Goal: Check status: Check status

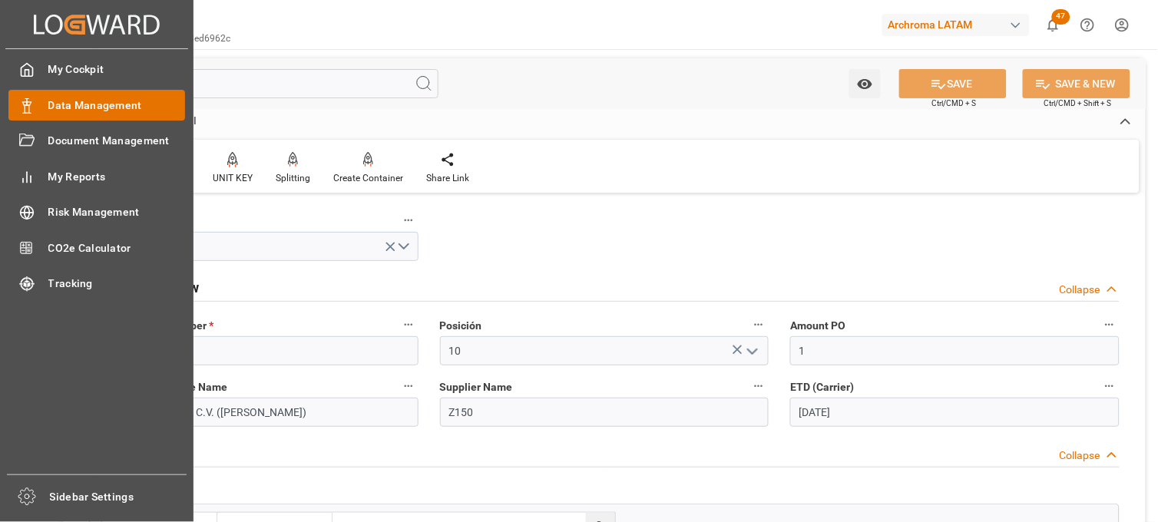
click at [75, 108] on span "Data Management" at bounding box center [116, 106] width 137 height 16
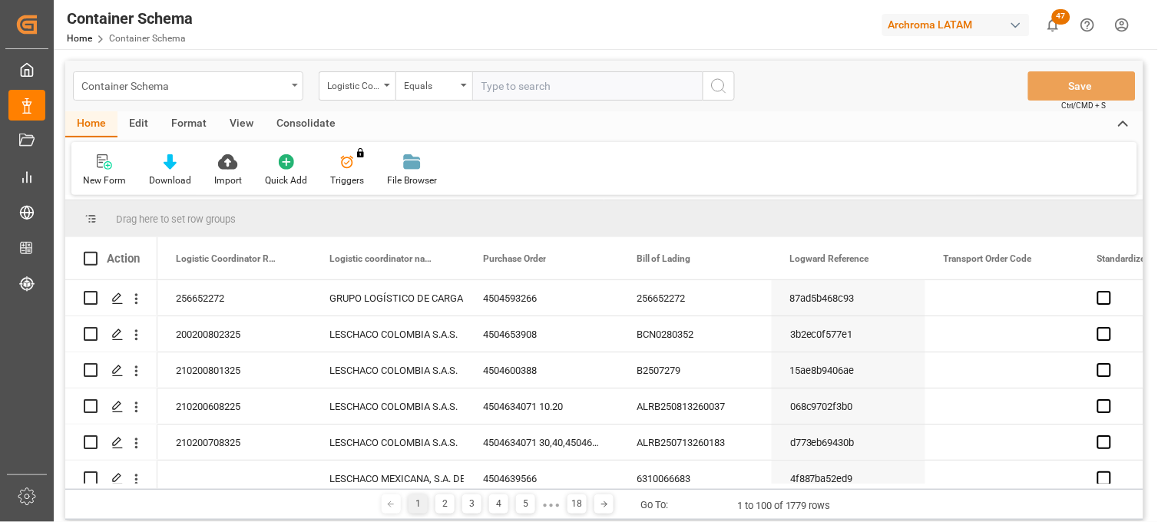
click at [285, 88] on div "Container Schema" at bounding box center [183, 84] width 205 height 19
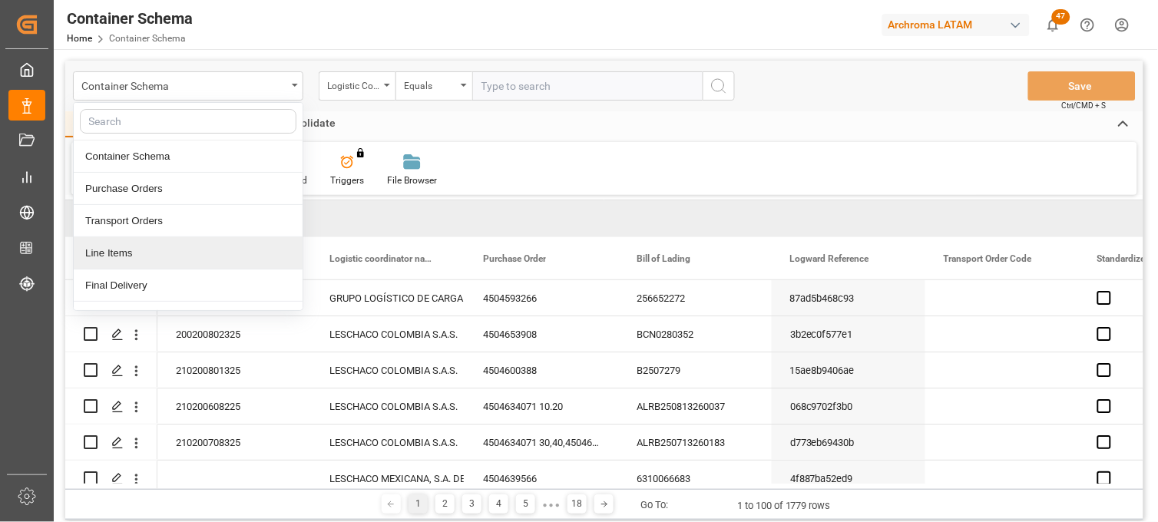
click at [121, 251] on div "Line Items" at bounding box center [188, 253] width 229 height 32
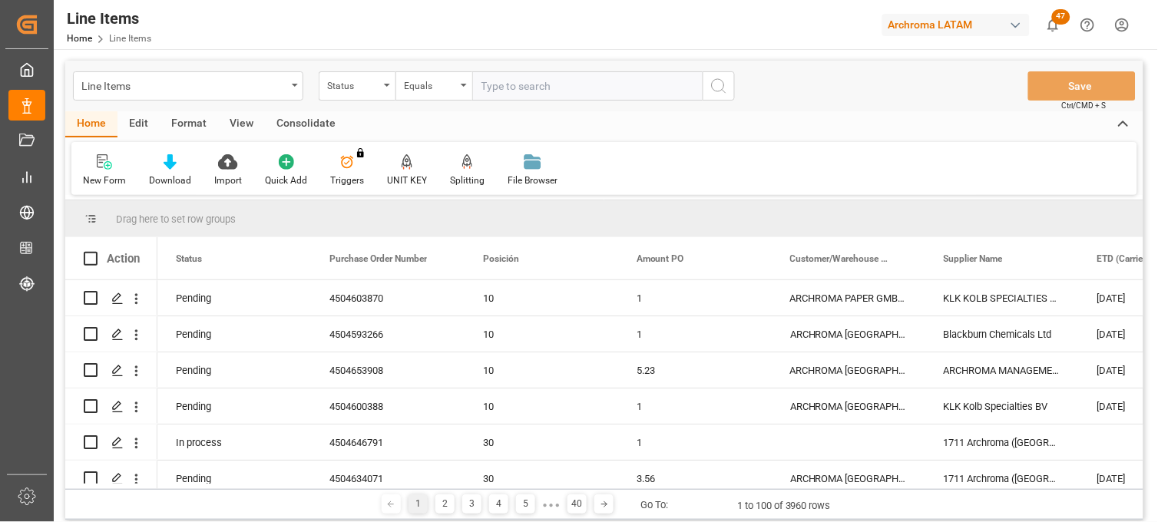
click at [369, 88] on div "Status" at bounding box center [353, 84] width 52 height 18
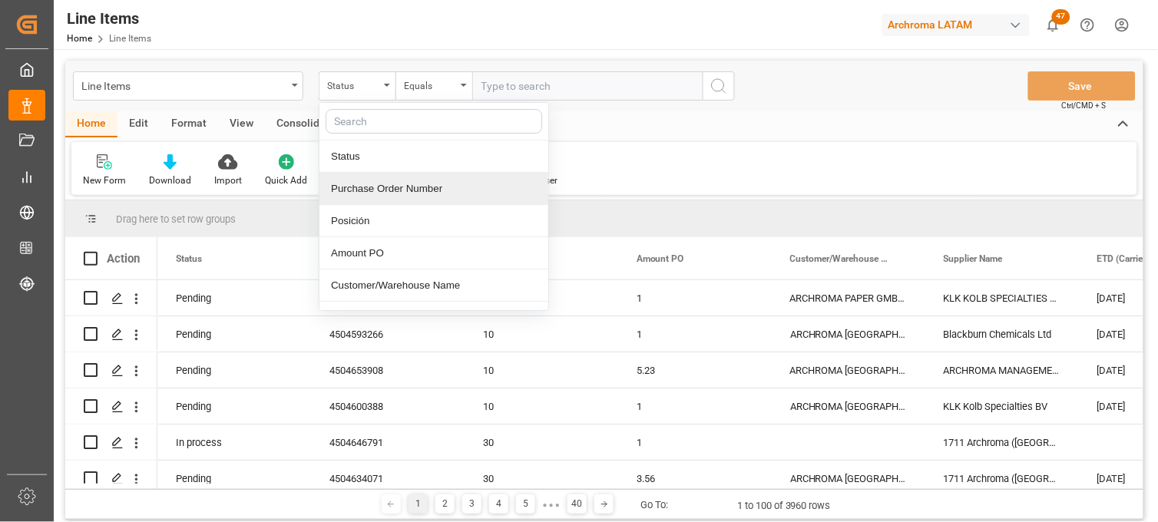
click at [405, 189] on div "Purchase Order Number" at bounding box center [433, 189] width 229 height 32
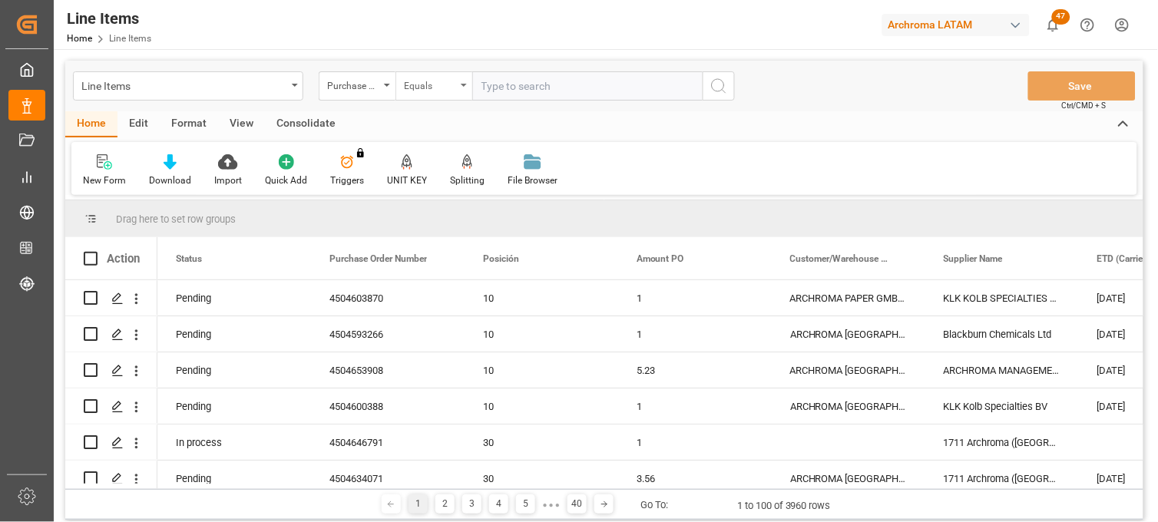
click at [449, 88] on div "Equals" at bounding box center [430, 84] width 52 height 18
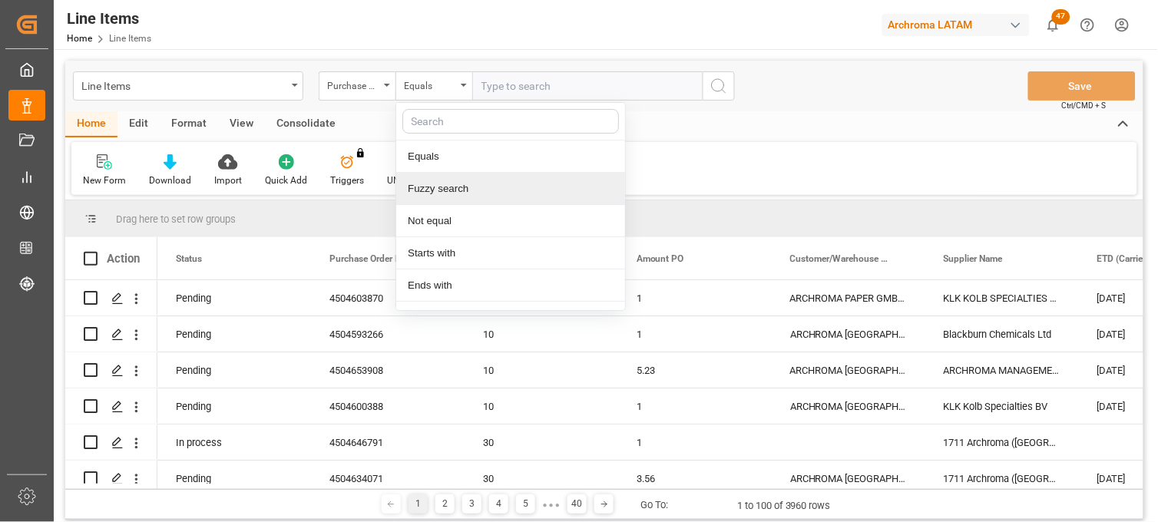
click at [456, 182] on div "Fuzzy search" at bounding box center [510, 189] width 229 height 32
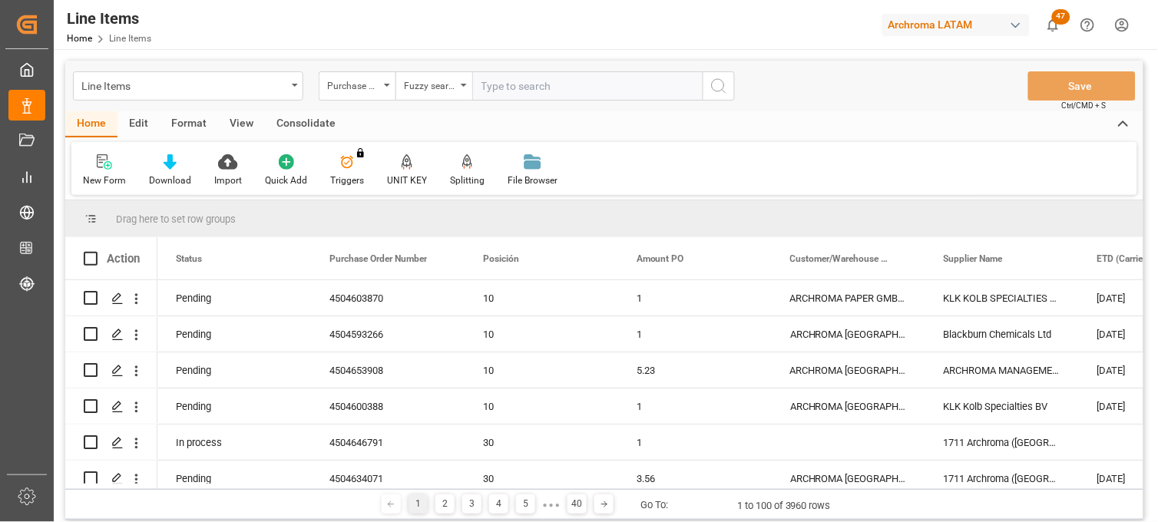
paste input "4504647922"
type input "4504647922"
click at [719, 88] on icon "search button" at bounding box center [718, 86] width 18 height 18
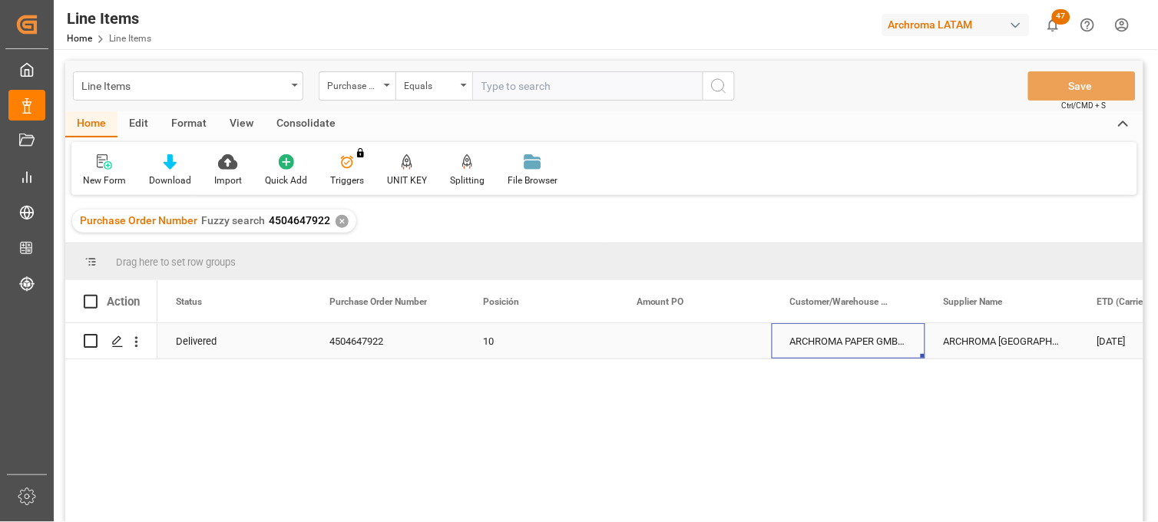
click at [841, 344] on div "ARCHROMA PAPER GMBH Y COMPAÑIA, SOC." at bounding box center [849, 340] width 154 height 35
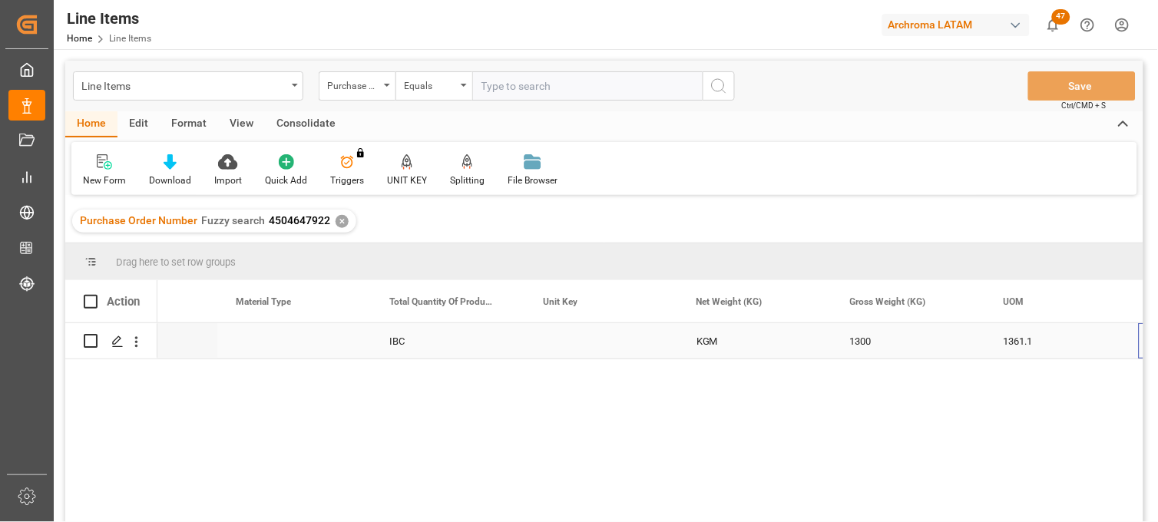
scroll to position [0, 2397]
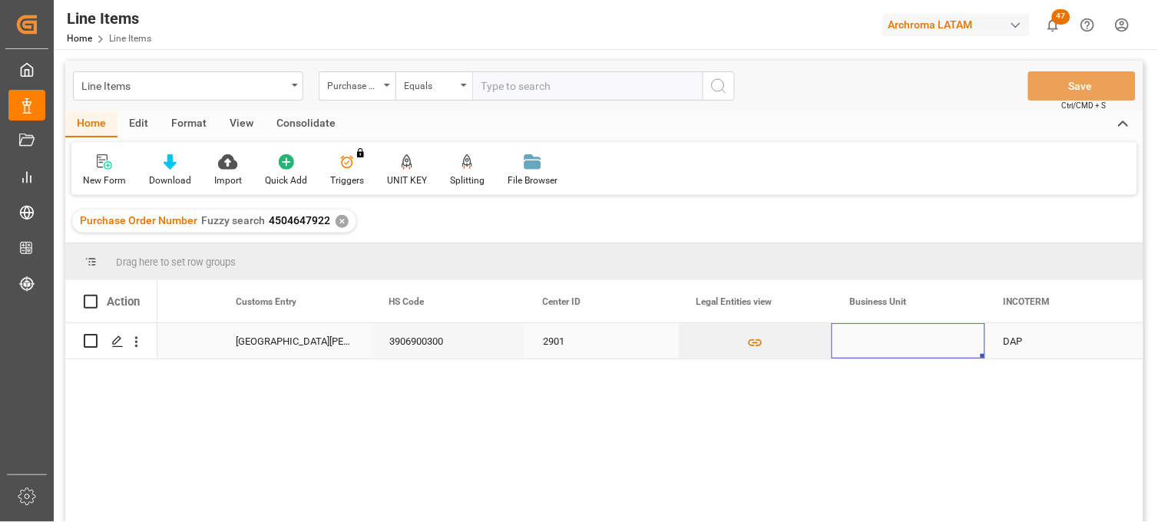
click at [863, 341] on div "Press SPACE to select this row." at bounding box center [909, 340] width 154 height 35
click at [878, 350] on input "Press SPACE to select this row." at bounding box center [908, 350] width 129 height 29
type input "t"
type input "TEXTIL"
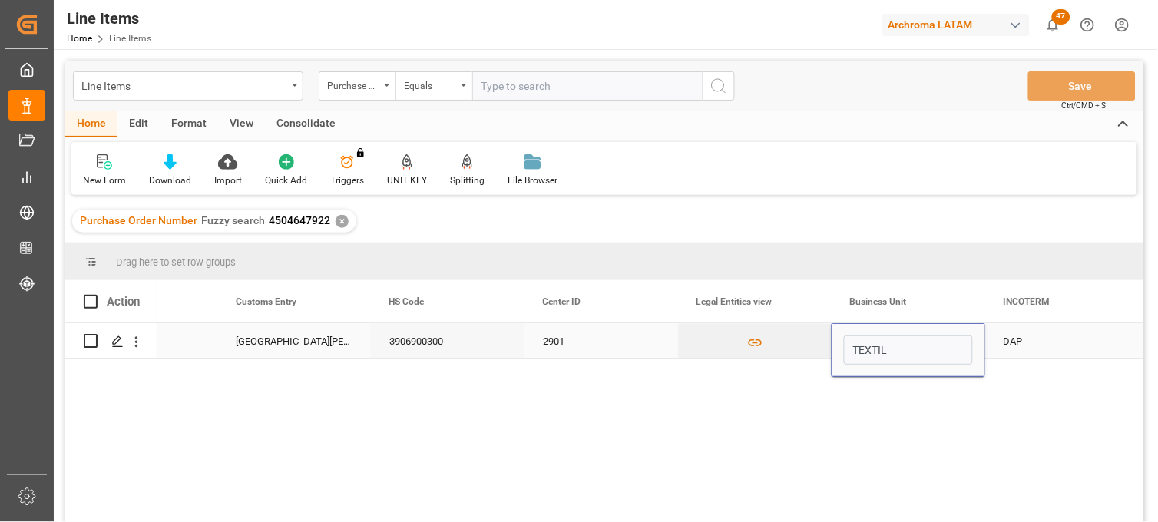
click at [997, 338] on div "DAP" at bounding box center [1062, 340] width 154 height 35
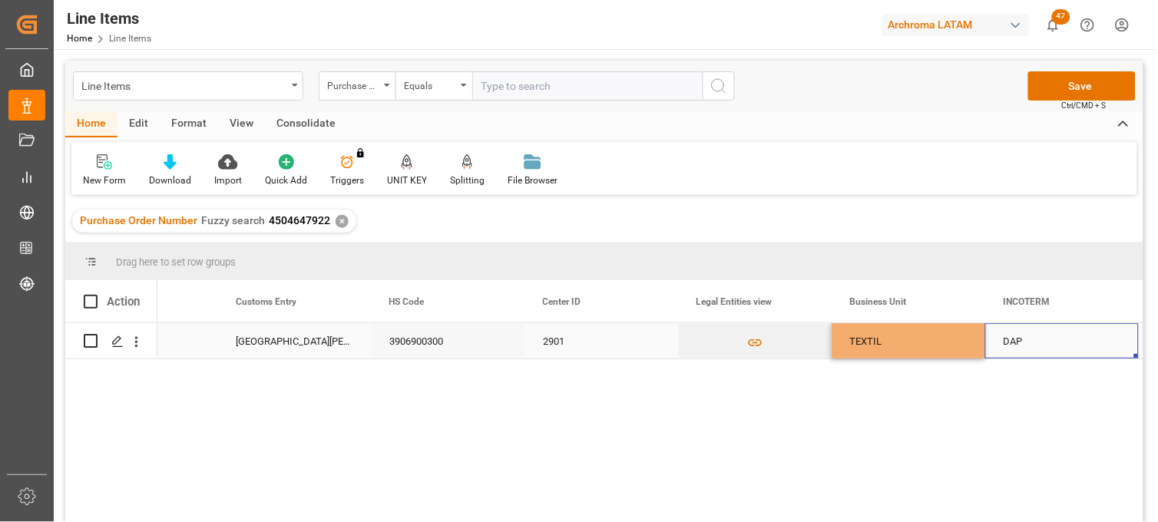
click at [921, 332] on div "TEXTIL" at bounding box center [909, 340] width 154 height 35
click at [1108, 87] on button "Save" at bounding box center [1081, 85] width 107 height 29
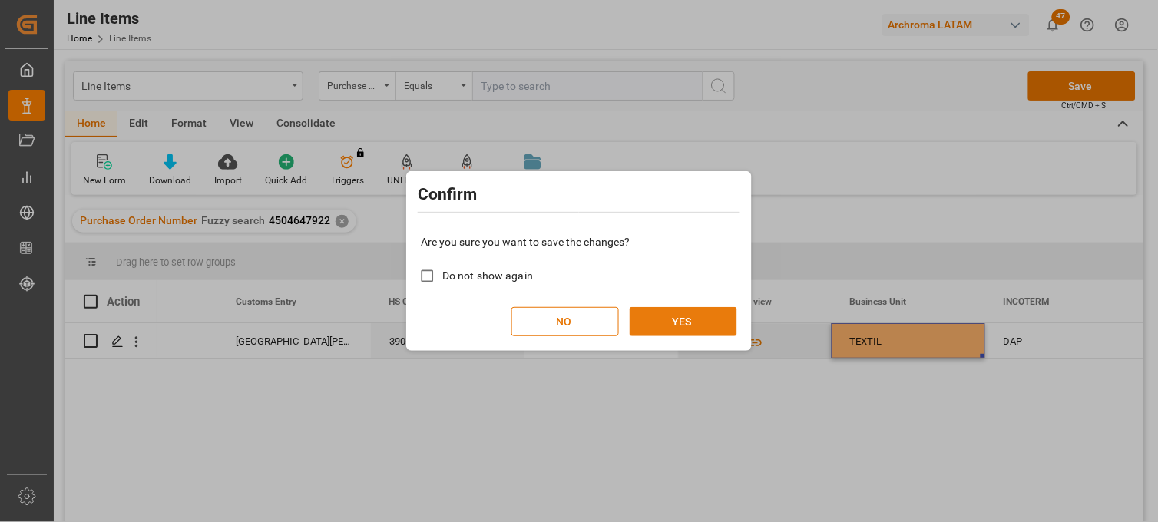
click at [696, 326] on button "YES" at bounding box center [683, 321] width 107 height 29
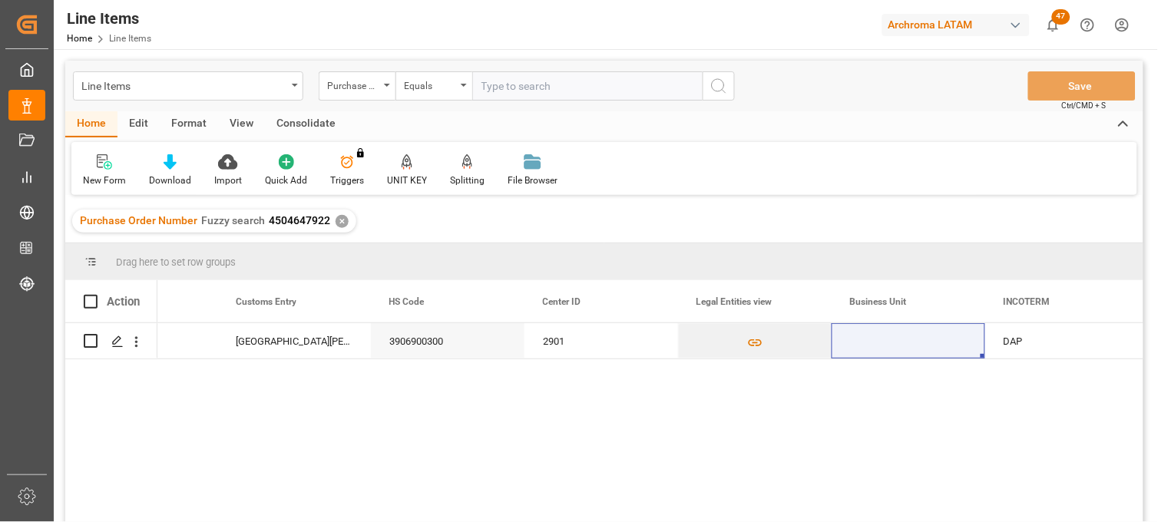
click at [338, 220] on div "✕" at bounding box center [342, 221] width 13 height 13
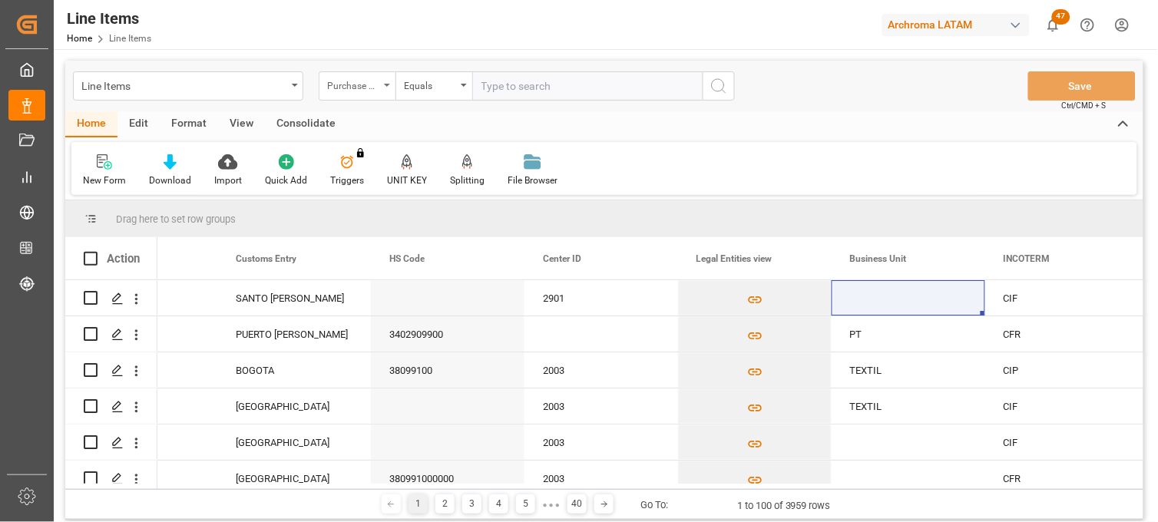
click at [369, 88] on div "Purchase Order Number" at bounding box center [353, 84] width 52 height 18
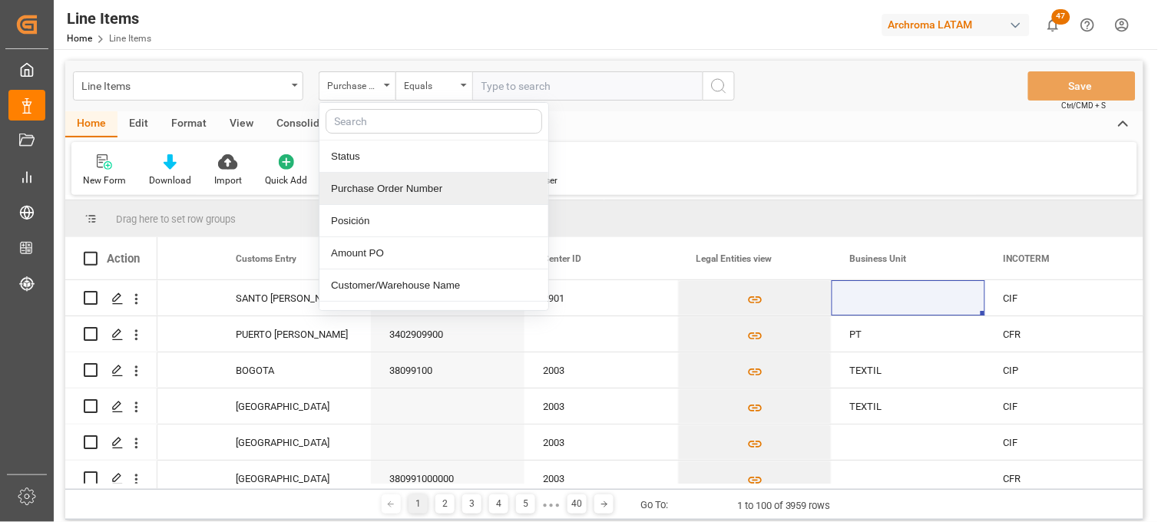
click at [402, 193] on div "Purchase Order Number" at bounding box center [433, 189] width 229 height 32
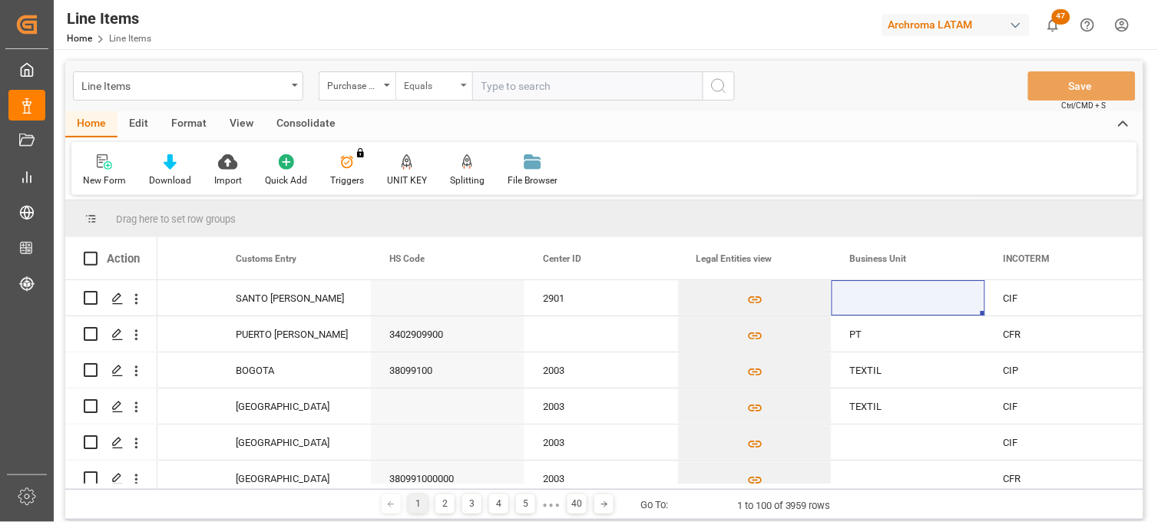
click at [436, 82] on div "Equals" at bounding box center [430, 84] width 52 height 18
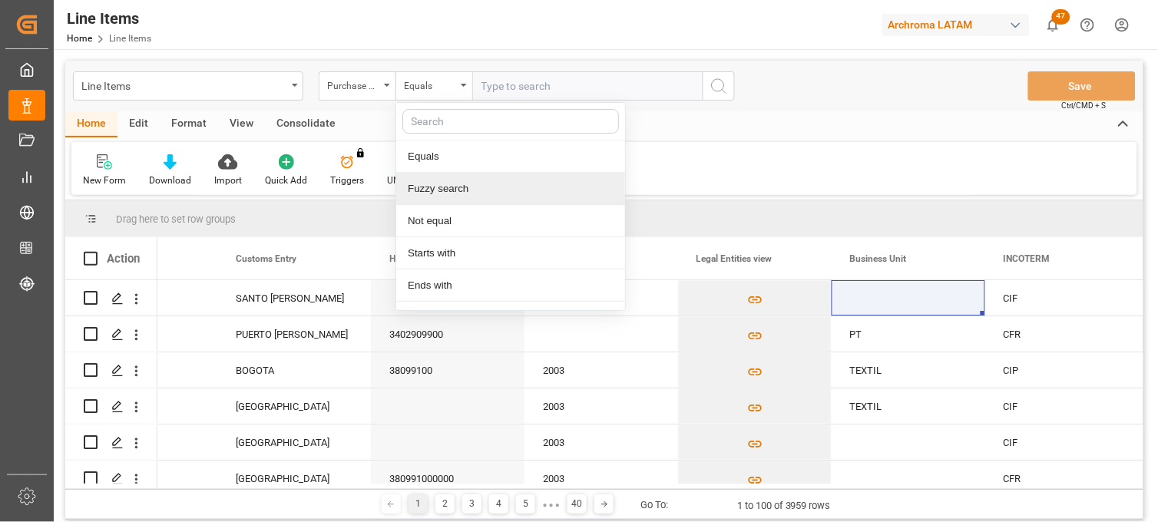
drag, startPoint x: 462, startPoint y: 188, endPoint x: 475, endPoint y: 136, distance: 53.6
click at [461, 188] on div "Fuzzy search" at bounding box center [510, 189] width 229 height 32
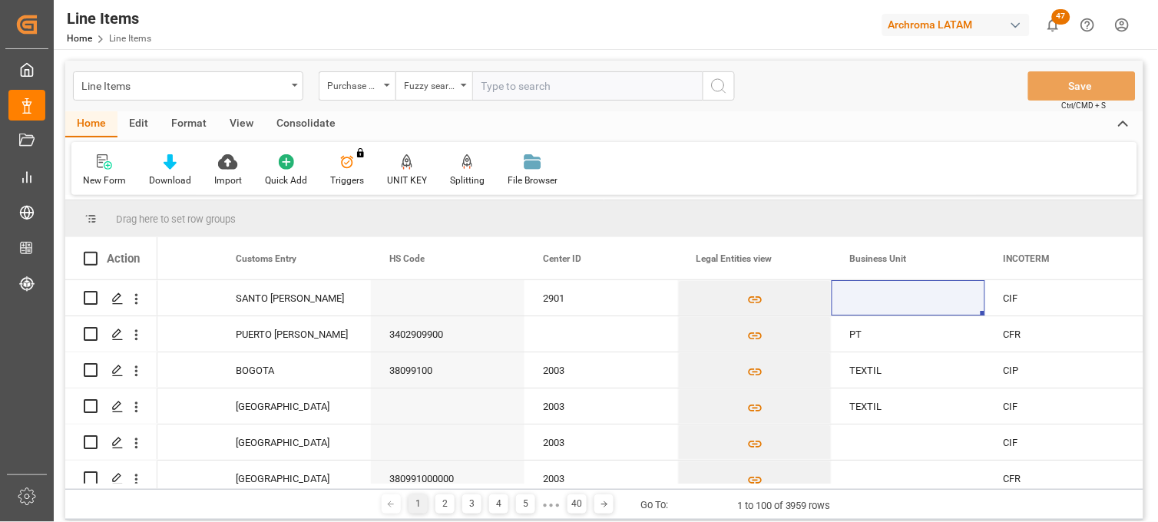
paste input "4504641346"
type input "4504641346"
click at [720, 88] on icon "search button" at bounding box center [718, 86] width 18 height 18
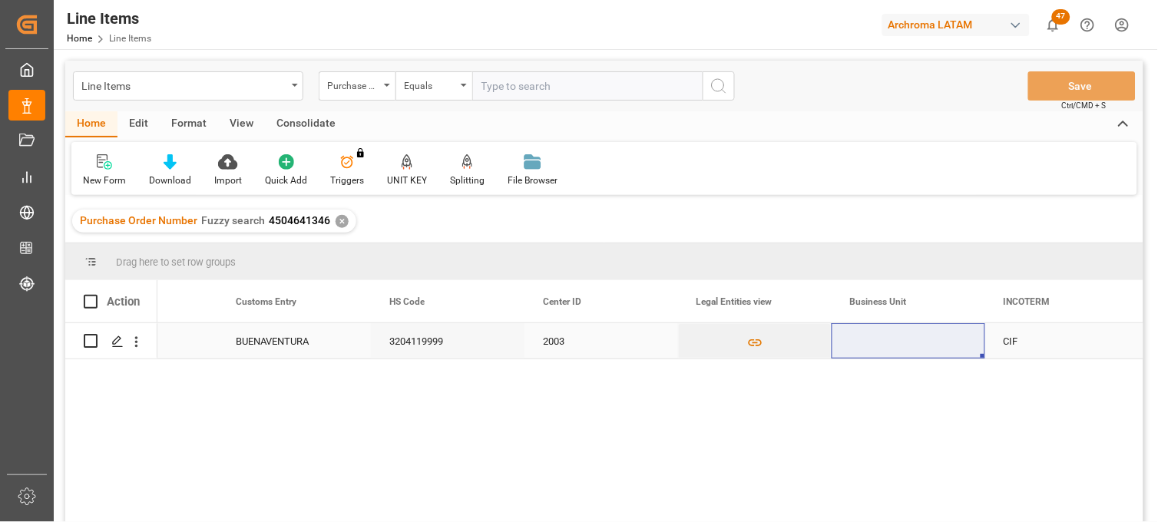
click at [891, 342] on div "Press SPACE to select this row." at bounding box center [909, 340] width 154 height 35
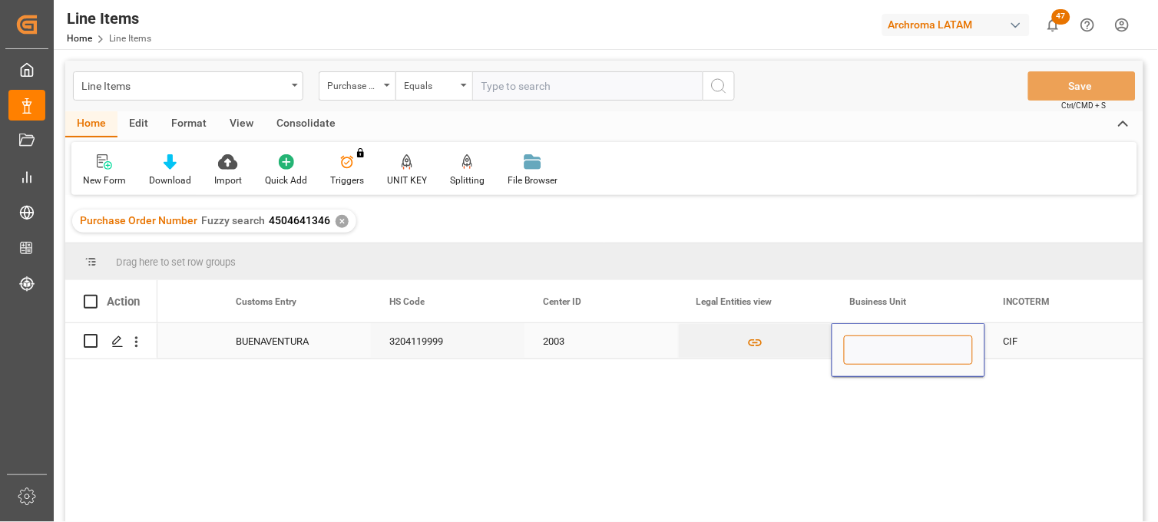
click at [881, 342] on input "Press SPACE to select this row." at bounding box center [908, 350] width 129 height 29
type input "TEXTIL"
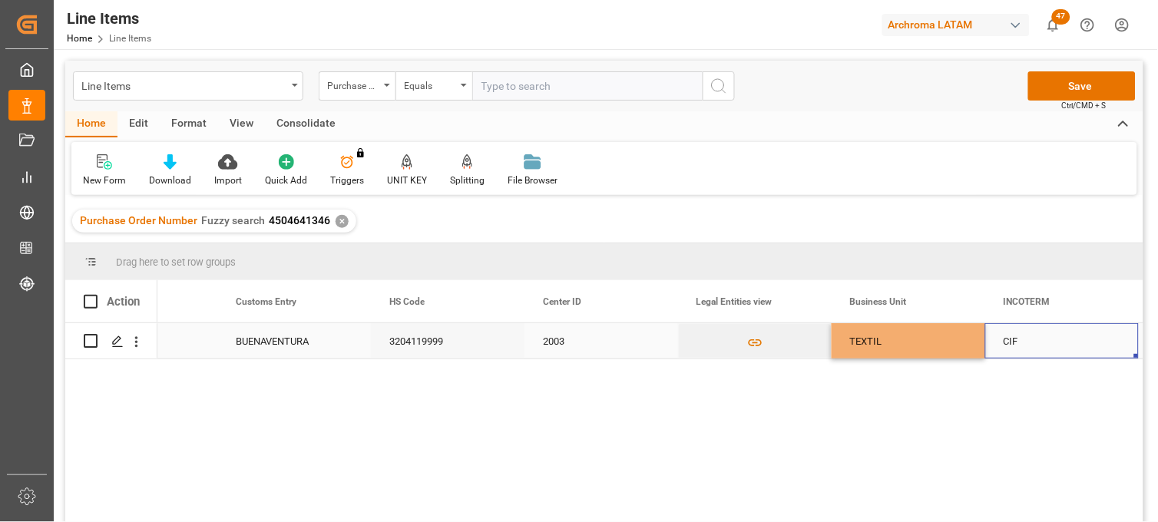
click at [1040, 343] on div "CIF" at bounding box center [1062, 341] width 117 height 35
click at [1076, 77] on button "Save" at bounding box center [1081, 85] width 107 height 29
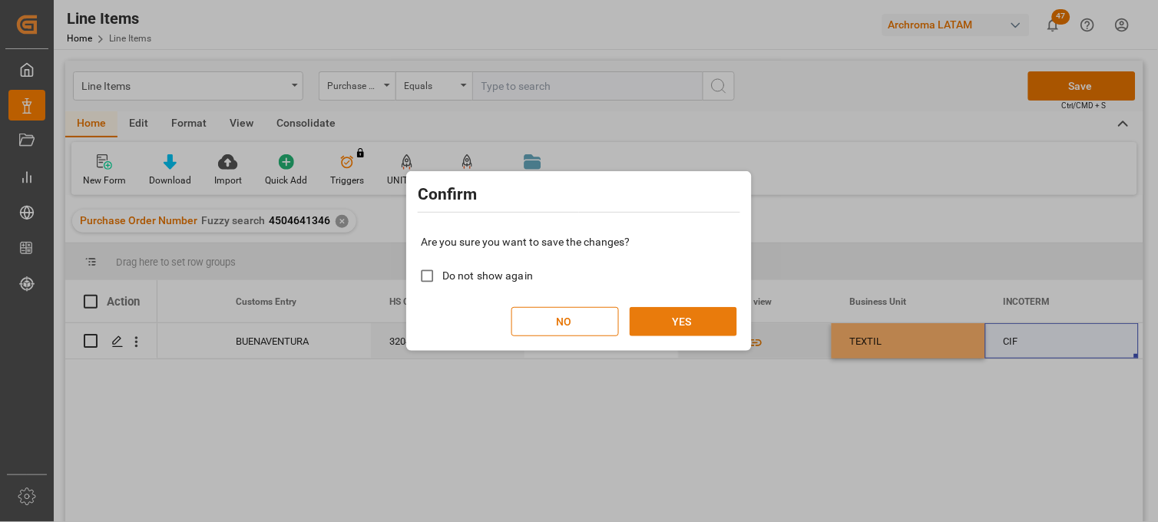
click at [694, 320] on button "YES" at bounding box center [683, 321] width 107 height 29
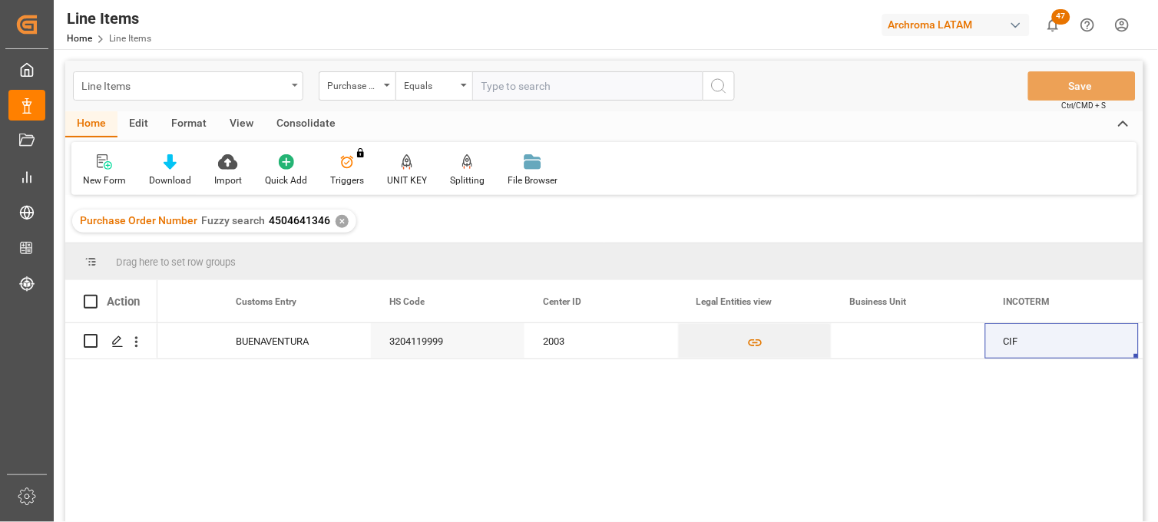
click at [292, 87] on div "Line Items" at bounding box center [188, 85] width 230 height 29
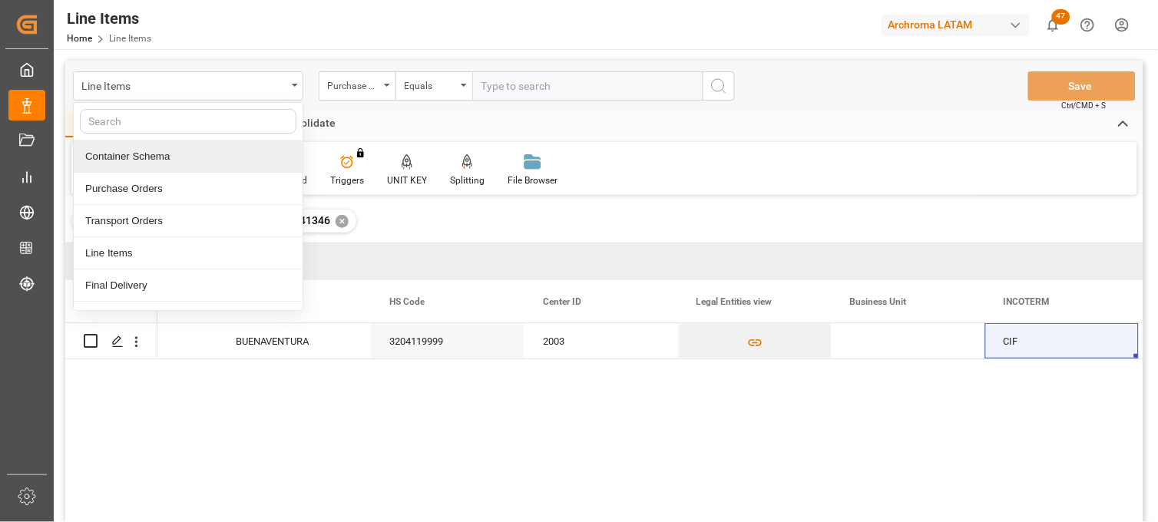
click at [156, 152] on div "Container Schema" at bounding box center [188, 157] width 229 height 32
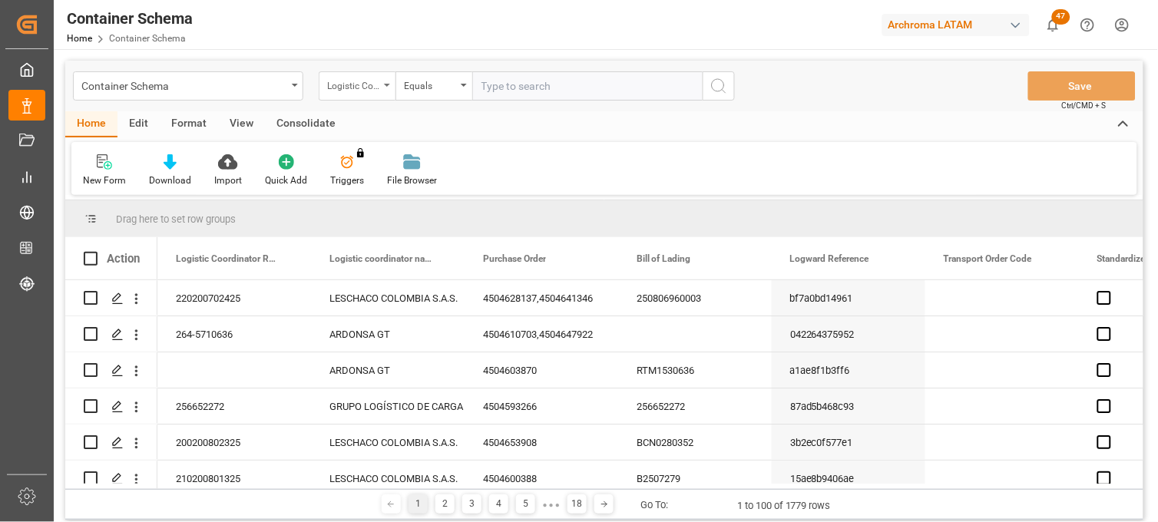
click at [376, 83] on div "Logistic Coordinator Reference Number" at bounding box center [353, 84] width 52 height 18
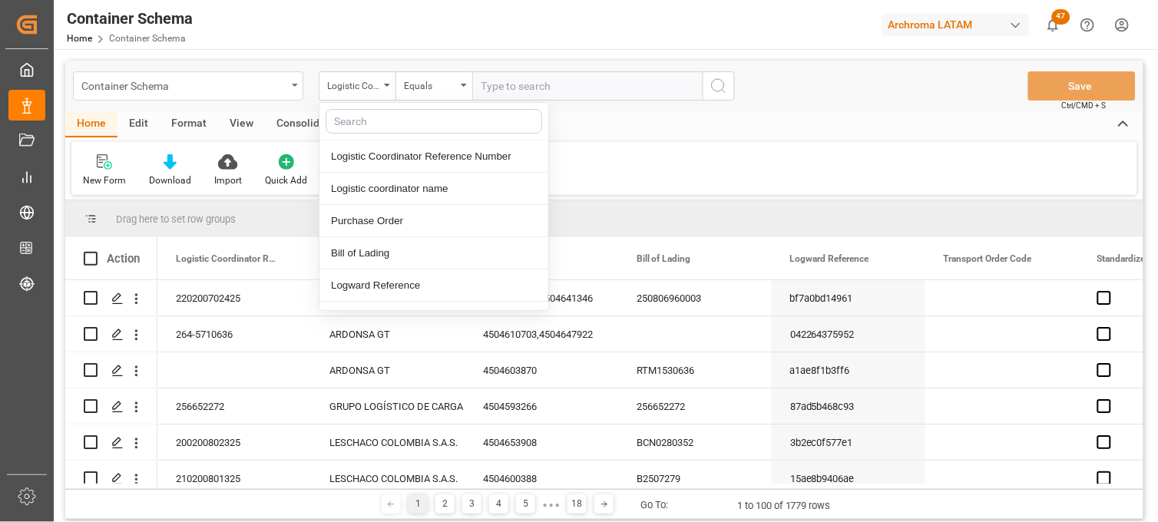
click at [277, 84] on div "Container Schema" at bounding box center [183, 84] width 205 height 19
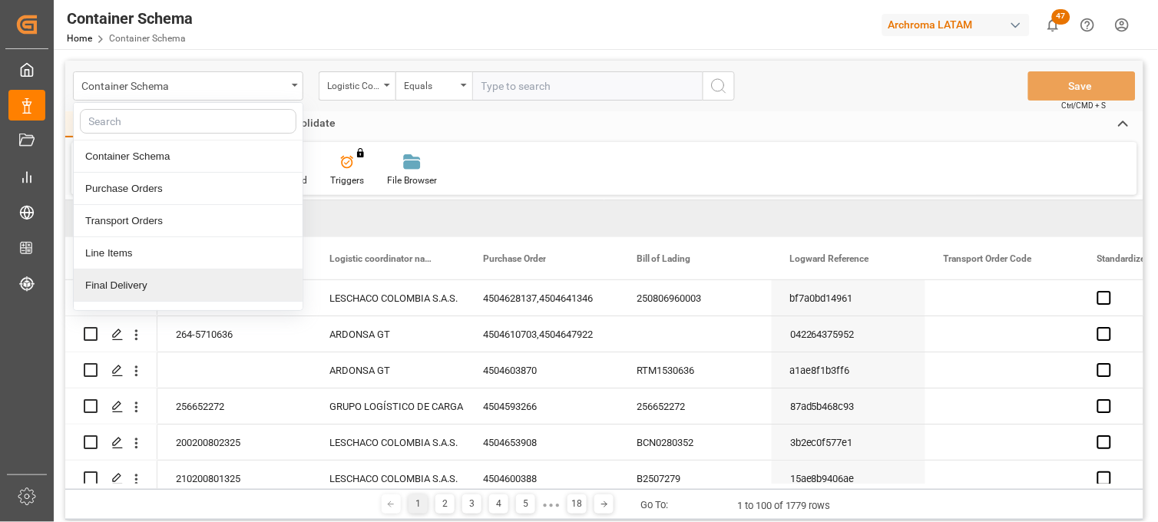
click at [132, 286] on div "Final Delivery" at bounding box center [188, 286] width 229 height 32
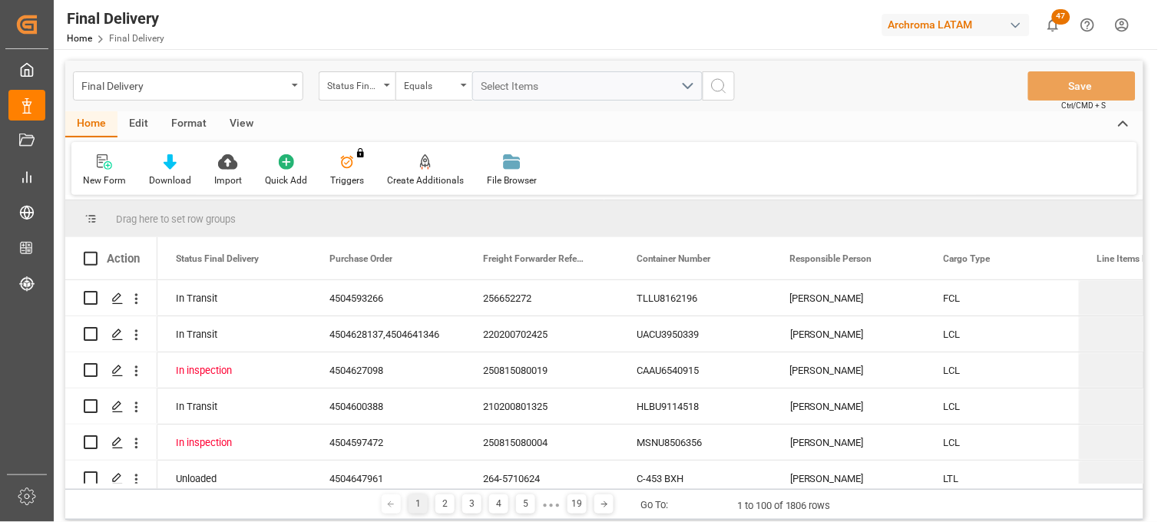
click at [380, 88] on div "Status Final Delivery" at bounding box center [357, 85] width 77 height 29
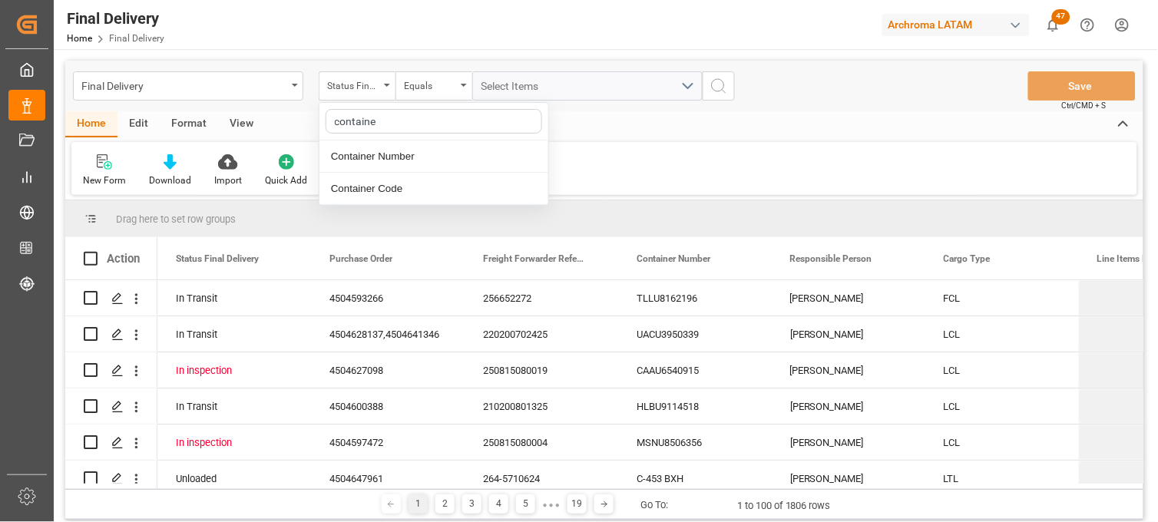
type input "container"
click at [385, 159] on div "Container Number" at bounding box center [433, 157] width 229 height 32
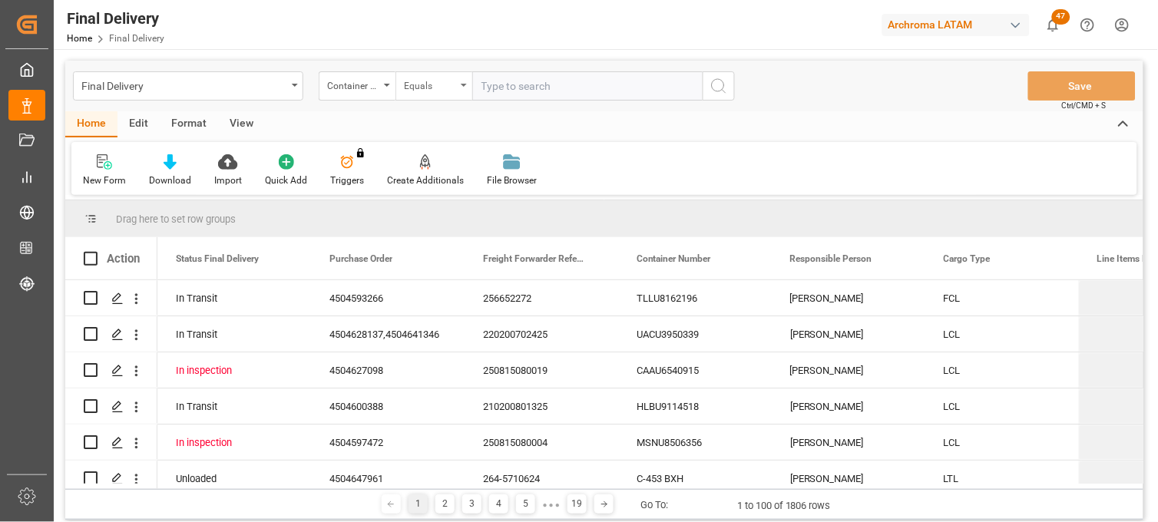
click at [447, 81] on div "Equals" at bounding box center [430, 84] width 52 height 18
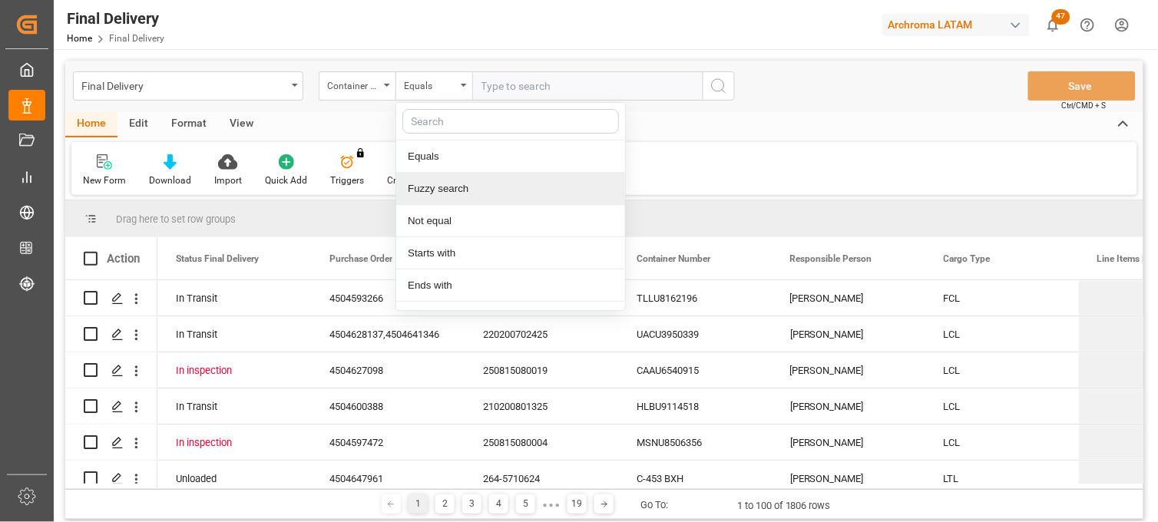
click at [466, 175] on div "Fuzzy search" at bounding box center [510, 189] width 229 height 32
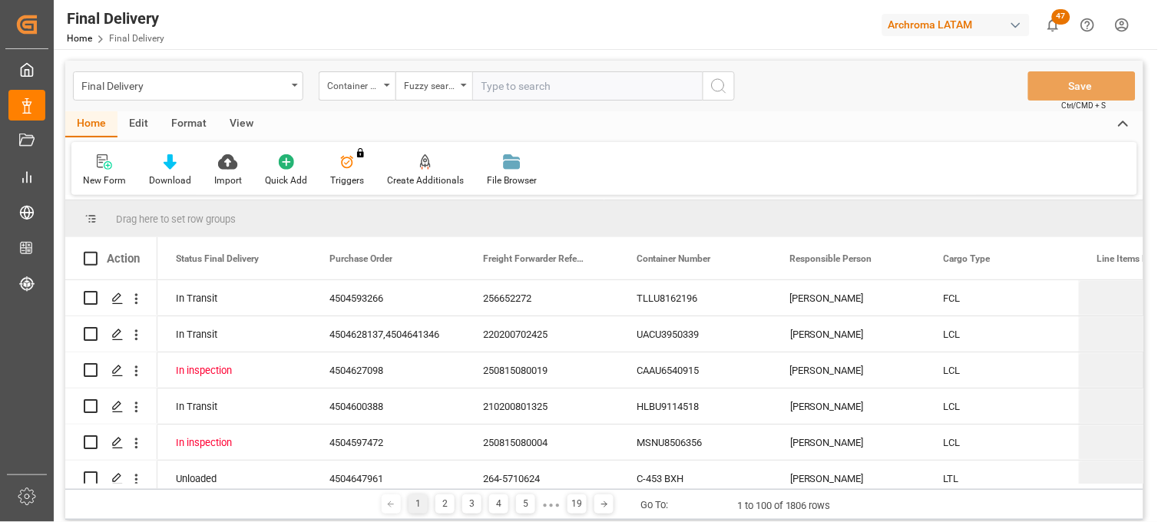
paste input "HLBU2322588"
type input "HLBU2322588"
click at [719, 91] on circle "search button" at bounding box center [718, 85] width 12 height 12
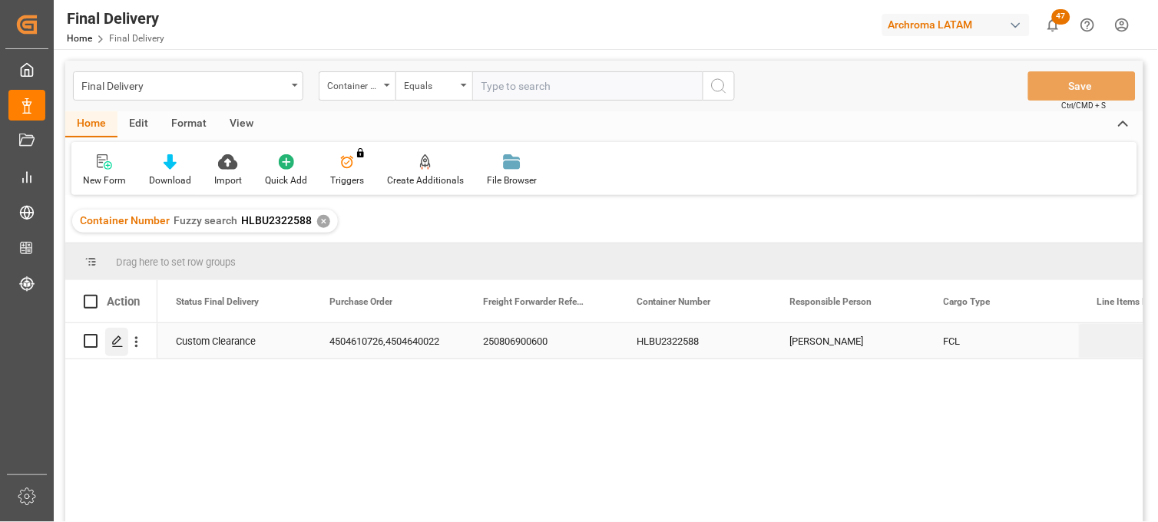
click at [117, 338] on icon "Press SPACE to select this row." at bounding box center [117, 342] width 12 height 12
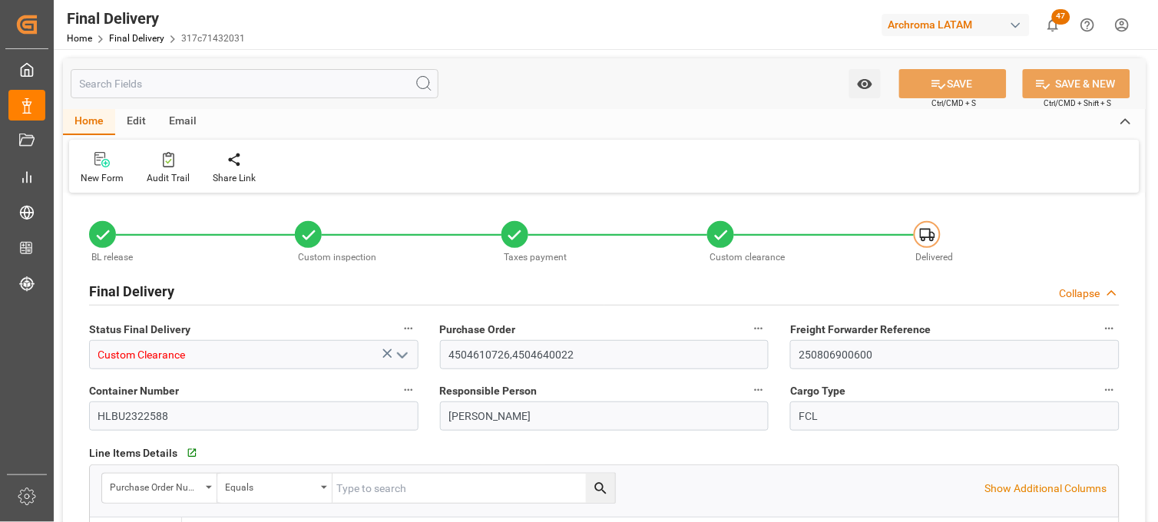
type input "0"
type input "[DATE]"
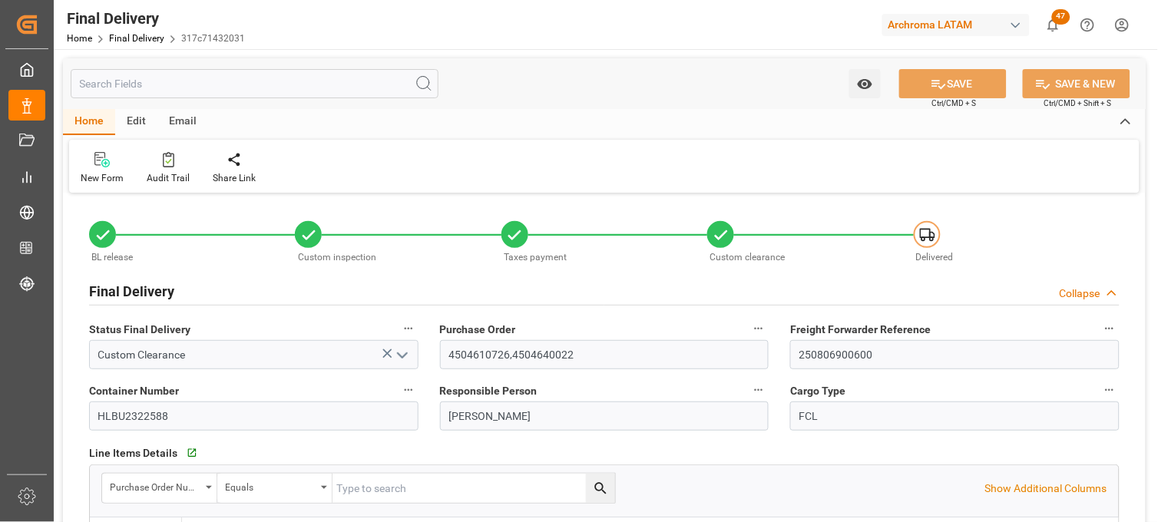
type input "[DATE]"
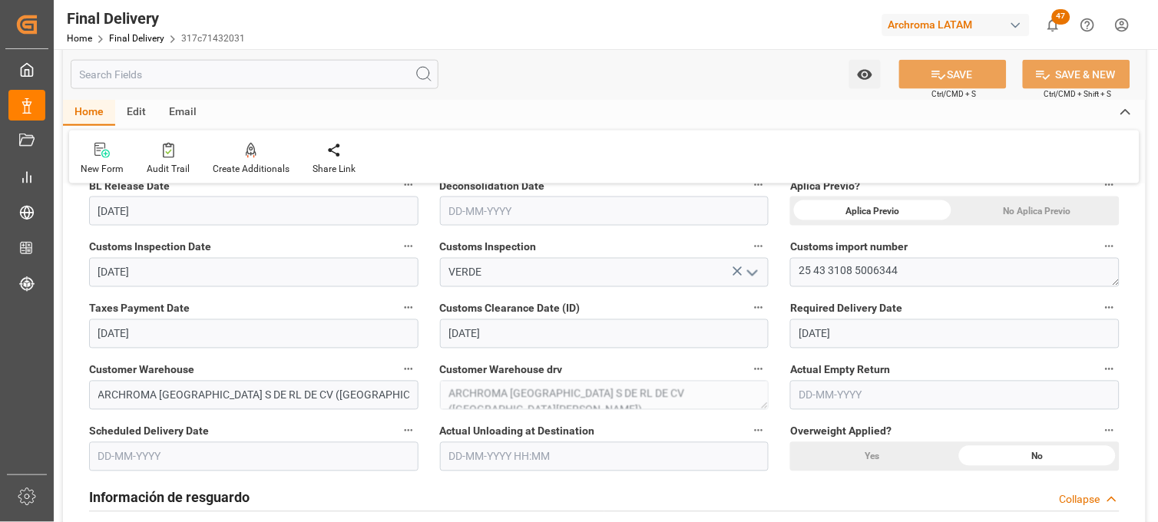
scroll to position [511, 0]
